Goal: Information Seeking & Learning: Find specific fact

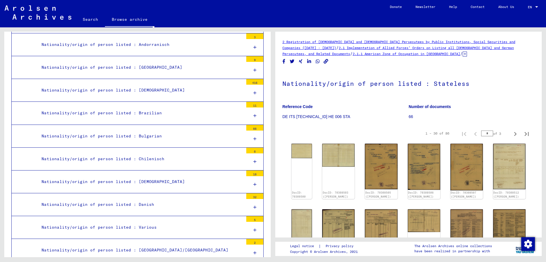
scroll to position [288, 0]
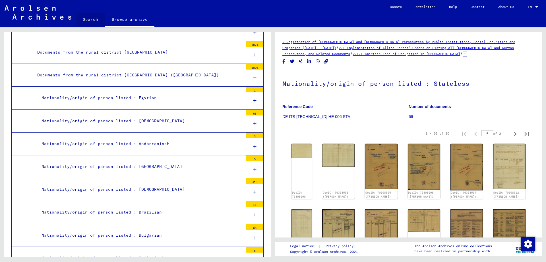
click at [89, 20] on link "Search" at bounding box center [90, 20] width 29 height 14
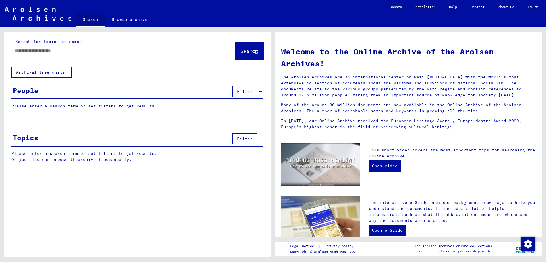
click at [89, 20] on link "Search" at bounding box center [90, 20] width 29 height 15
click at [130, 51] on input "text" at bounding box center [117, 51] width 204 height 6
type input "********"
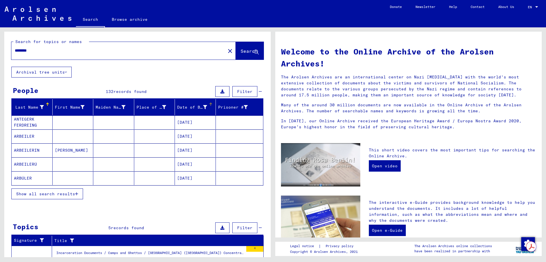
click at [199, 108] on div "Date of Birth" at bounding box center [192, 107] width 30 height 6
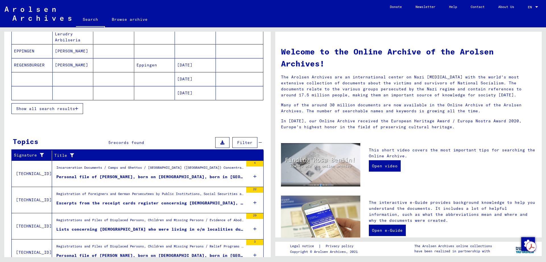
scroll to position [85, 0]
click at [79, 110] on button "Show all search results" at bounding box center [47, 108] width 72 height 11
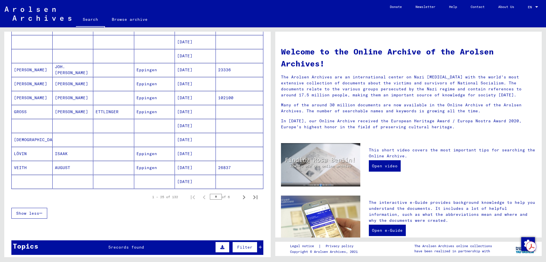
scroll to position [285, 0]
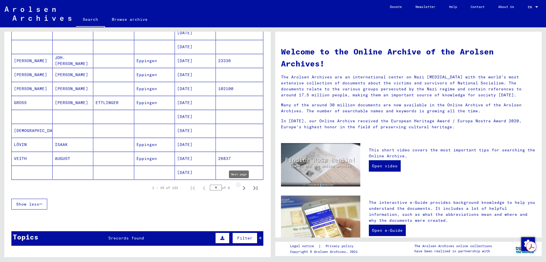
click at [243, 188] on icon "Next page" at bounding box center [244, 188] width 8 height 8
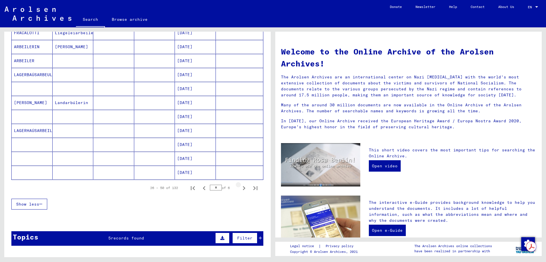
click at [243, 188] on icon "Next page" at bounding box center [244, 188] width 8 height 8
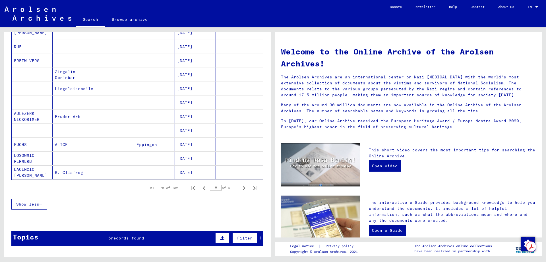
scroll to position [313, 0]
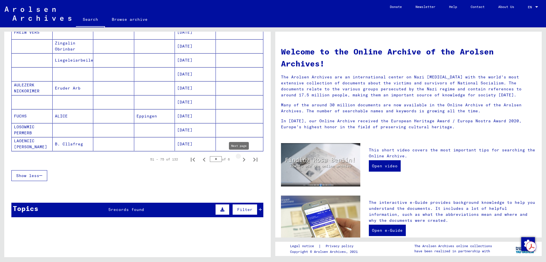
click at [240, 161] on icon "Next page" at bounding box center [244, 159] width 8 height 8
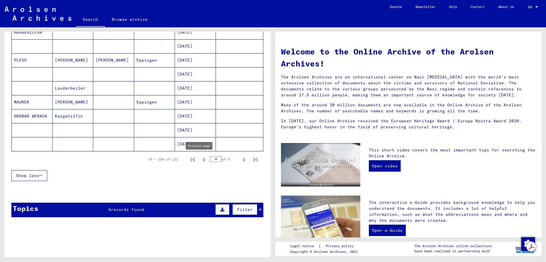
click at [200, 159] on icon "Previous page" at bounding box center [204, 159] width 8 height 8
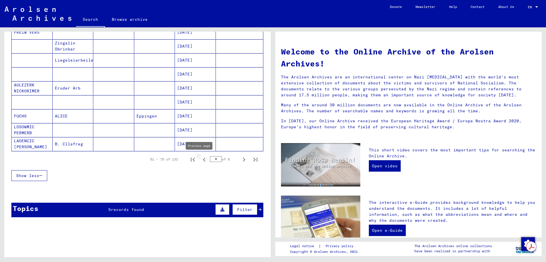
type input "*"
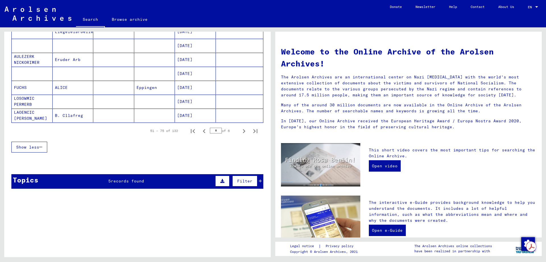
scroll to position [427, 0]
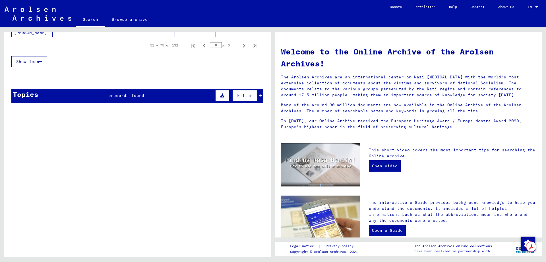
click at [259, 95] on icon at bounding box center [260, 95] width 3 height 4
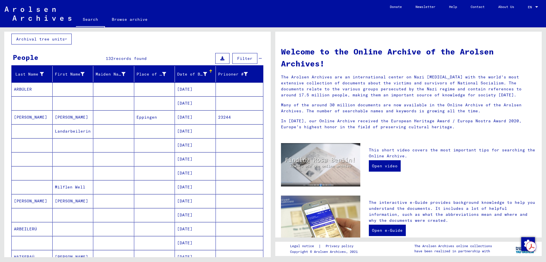
scroll to position [0, 0]
